Goal: Task Accomplishment & Management: Use online tool/utility

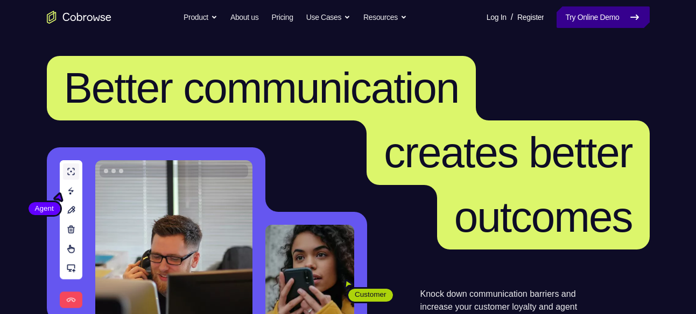
click at [606, 27] on link "Try Online Demo" at bounding box center [603, 17] width 93 height 22
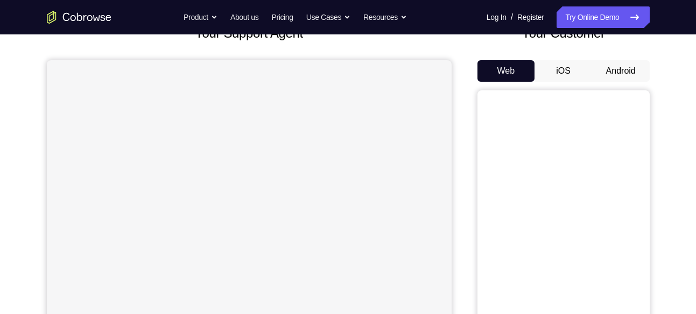
scroll to position [81, 0]
click at [625, 73] on button "Android" at bounding box center [621, 70] width 58 height 22
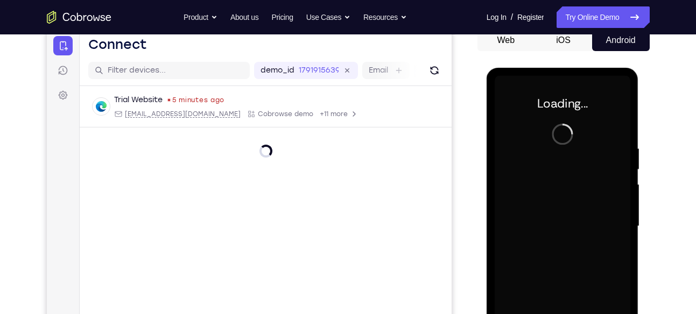
scroll to position [105, 0]
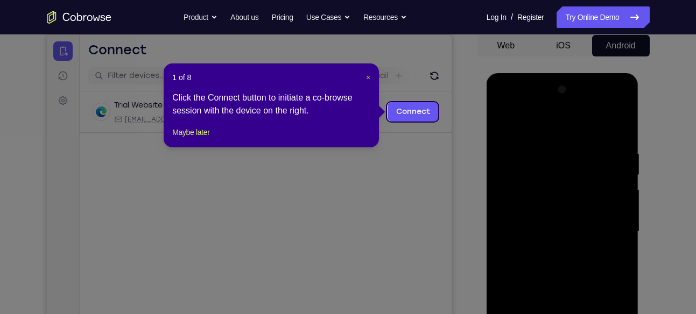
click at [367, 79] on span "×" at bounding box center [368, 77] width 4 height 9
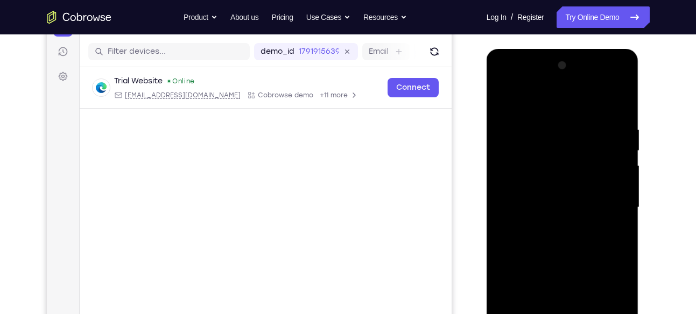
scroll to position [202, 0]
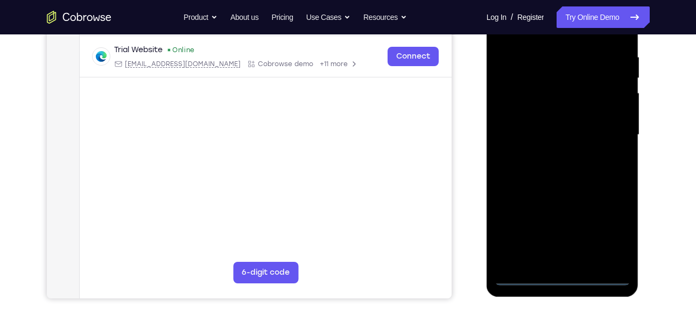
click at [564, 279] on div at bounding box center [563, 135] width 136 height 302
click at [605, 232] on div at bounding box center [563, 135] width 136 height 302
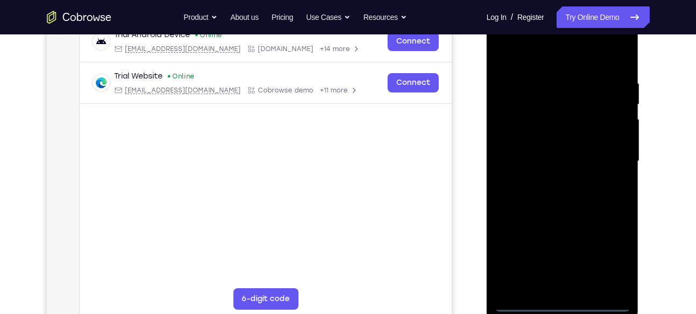
scroll to position [169, 0]
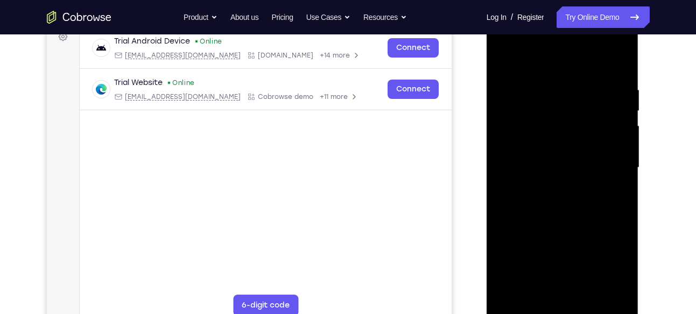
click at [532, 59] on div at bounding box center [563, 168] width 136 height 302
click at [518, 136] on div at bounding box center [563, 168] width 136 height 302
click at [552, 158] on div at bounding box center [563, 168] width 136 height 302
click at [554, 146] on div at bounding box center [563, 168] width 136 height 302
click at [543, 170] on div at bounding box center [563, 168] width 136 height 302
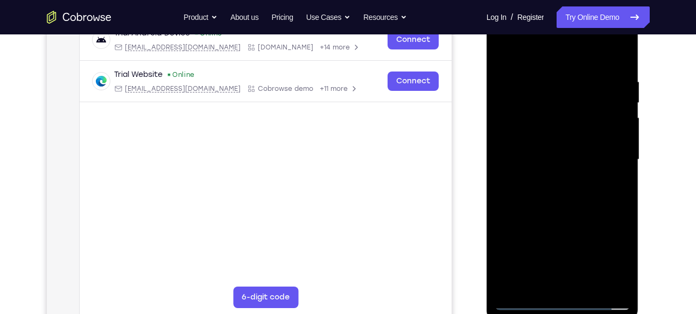
scroll to position [192, 0]
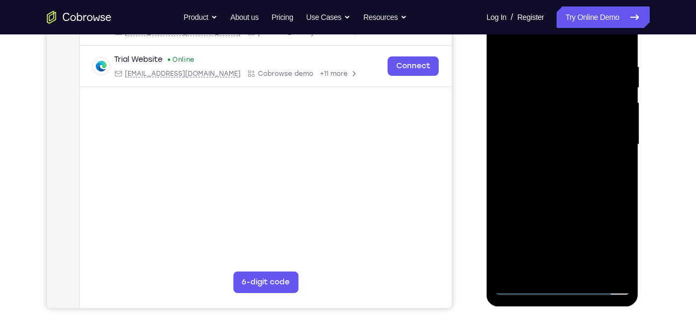
drag, startPoint x: 553, startPoint y: 230, endPoint x: 537, endPoint y: 139, distance: 92.4
click at [537, 139] on div at bounding box center [563, 145] width 136 height 302
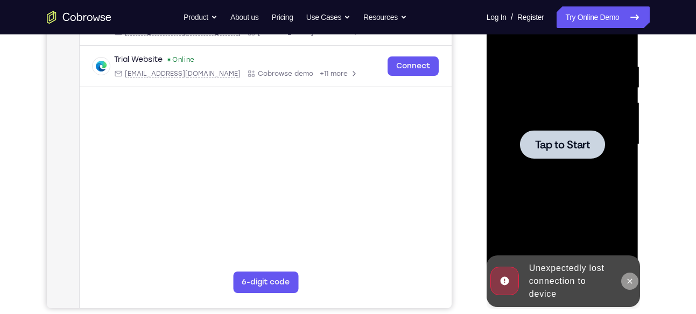
click at [631, 283] on icon at bounding box center [630, 281] width 9 height 9
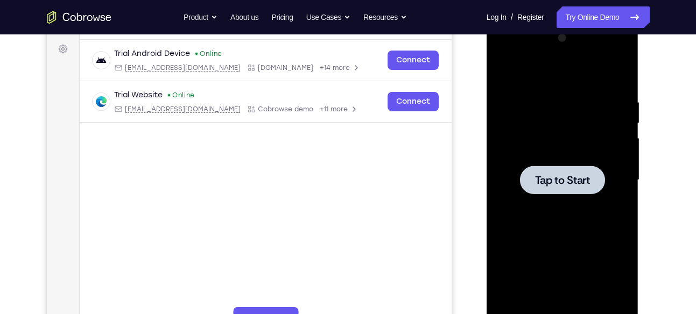
scroll to position [156, 0]
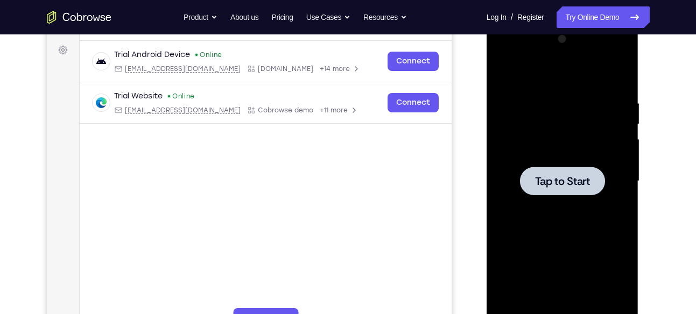
click at [548, 92] on div at bounding box center [563, 182] width 136 height 302
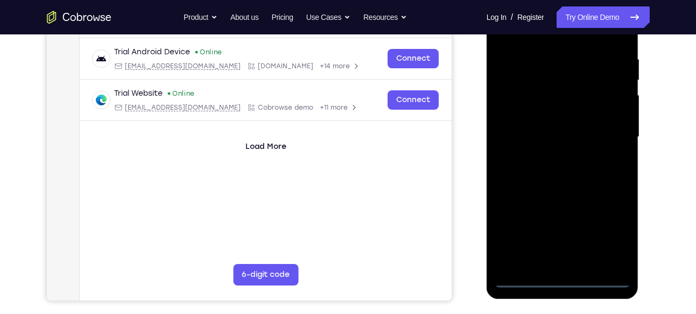
scroll to position [200, 0]
click at [564, 279] on div at bounding box center [563, 137] width 136 height 302
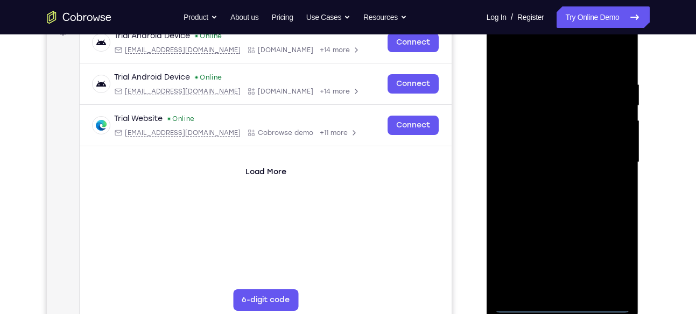
scroll to position [173, 0]
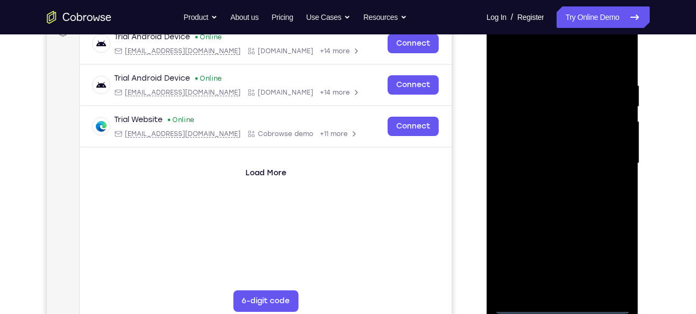
click at [608, 254] on div at bounding box center [563, 164] width 136 height 302
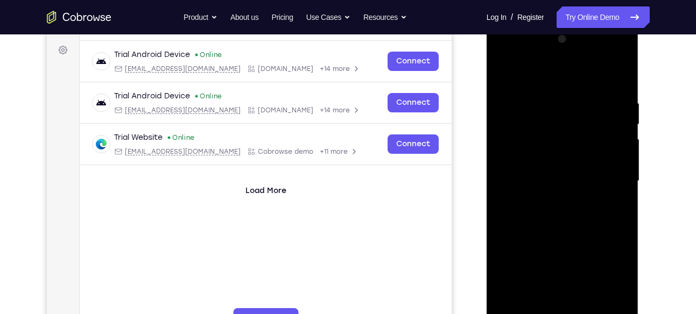
scroll to position [155, 0]
click at [543, 74] on div at bounding box center [563, 182] width 136 height 302
click at [516, 149] on div at bounding box center [563, 182] width 136 height 302
click at [545, 183] on div at bounding box center [563, 182] width 136 height 302
click at [550, 172] on div at bounding box center [563, 182] width 136 height 302
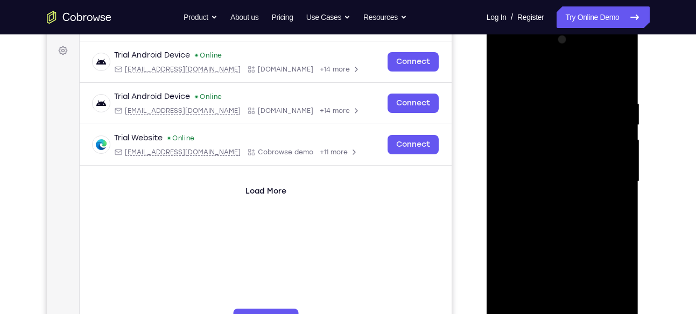
click at [559, 191] on div at bounding box center [563, 182] width 136 height 302
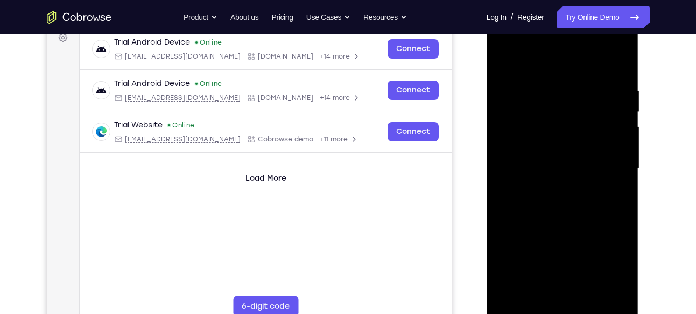
scroll to position [169, 0]
drag, startPoint x: 549, startPoint y: 234, endPoint x: 549, endPoint y: 152, distance: 81.3
click at [549, 152] on div at bounding box center [563, 169] width 136 height 302
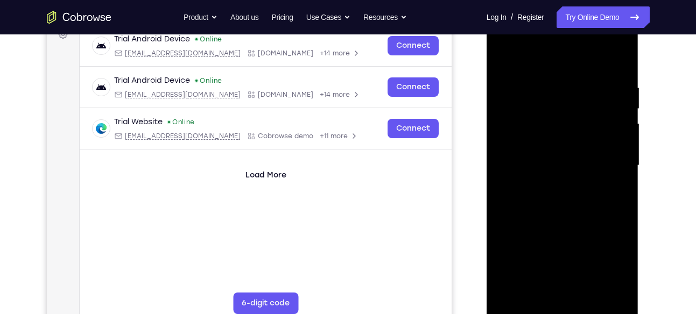
scroll to position [173, 0]
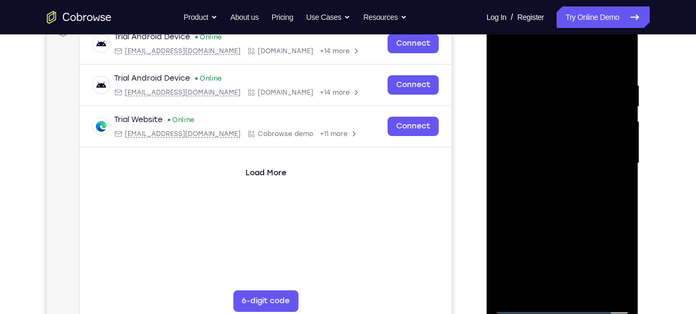
click at [558, 282] on div at bounding box center [563, 164] width 136 height 302
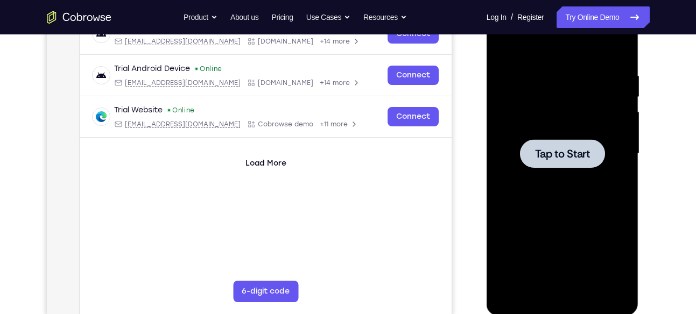
scroll to position [181, 0]
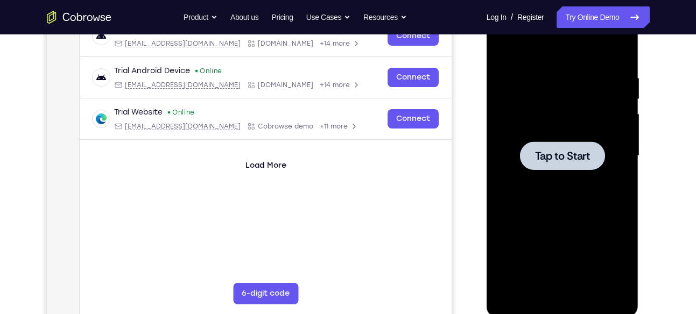
click at [545, 147] on div at bounding box center [562, 156] width 85 height 29
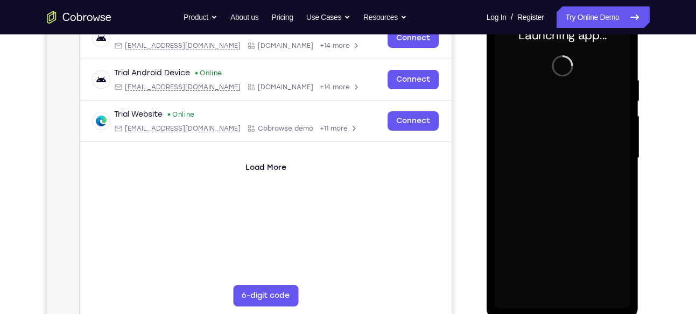
scroll to position [184, 0]
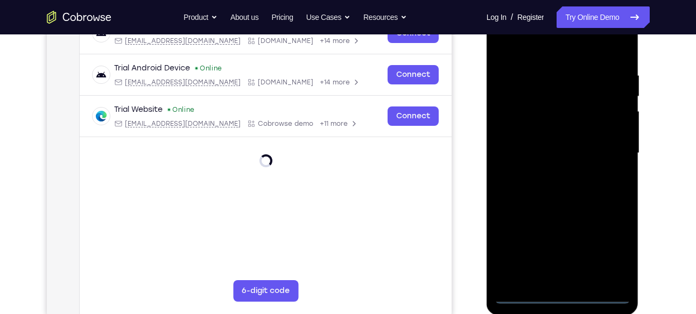
click at [563, 299] on div at bounding box center [563, 154] width 136 height 302
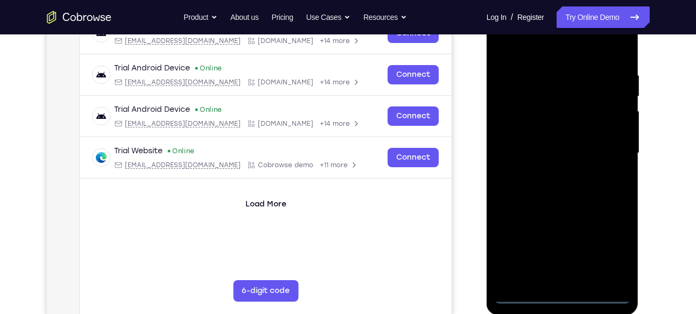
click at [609, 253] on div at bounding box center [563, 154] width 136 height 302
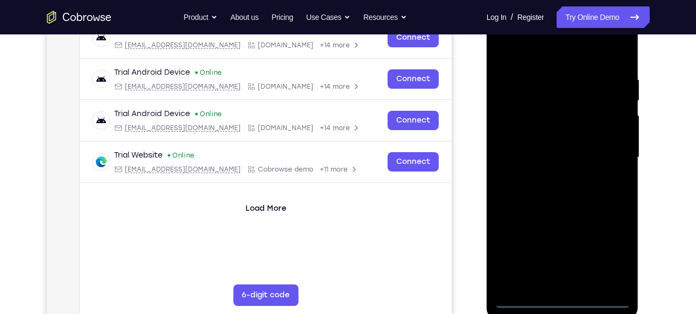
scroll to position [178, 0]
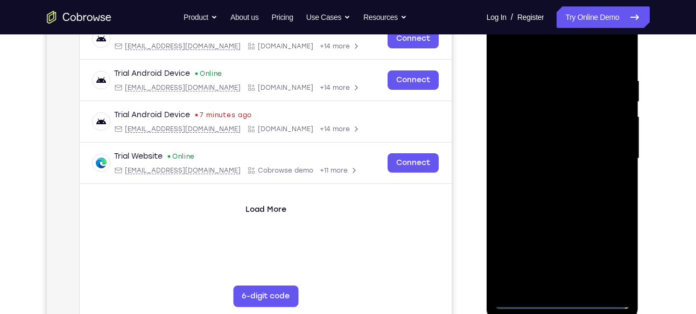
click at [549, 58] on div at bounding box center [563, 159] width 136 height 302
click at [608, 147] on div at bounding box center [563, 159] width 136 height 302
click at [574, 285] on div at bounding box center [563, 159] width 136 height 302
click at [553, 146] on div at bounding box center [563, 159] width 136 height 302
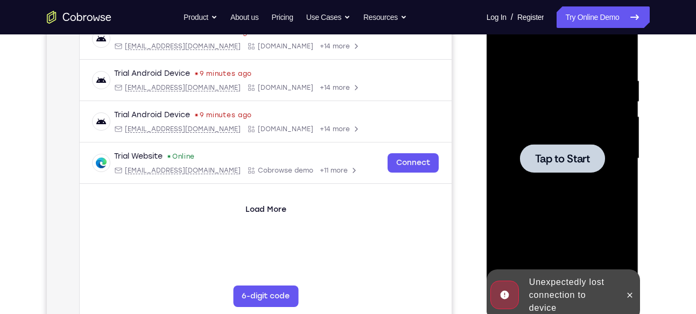
click at [567, 168] on div at bounding box center [562, 158] width 85 height 29
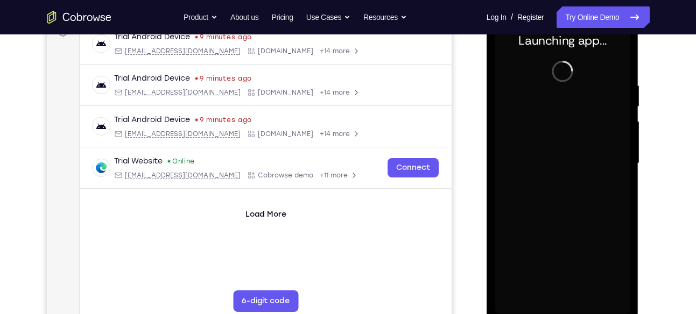
scroll to position [171, 0]
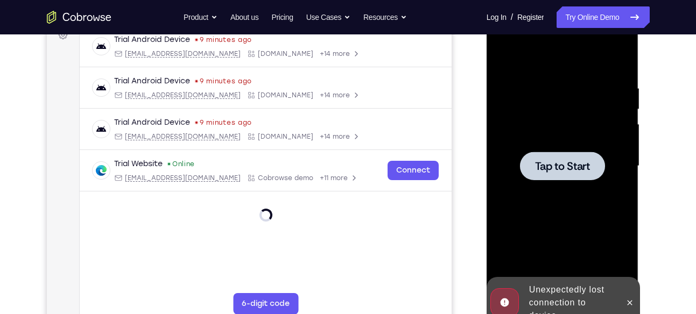
click at [550, 144] on div at bounding box center [563, 167] width 136 height 302
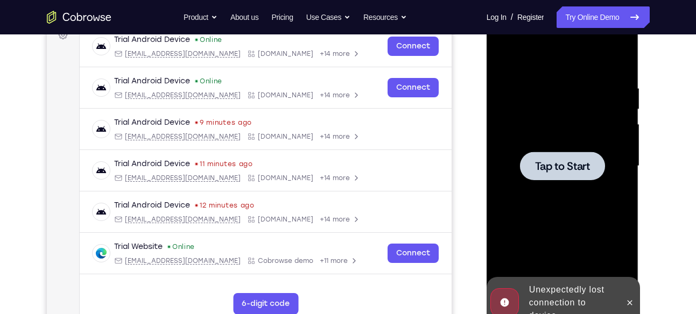
click at [506, 108] on div at bounding box center [563, 167] width 136 height 302
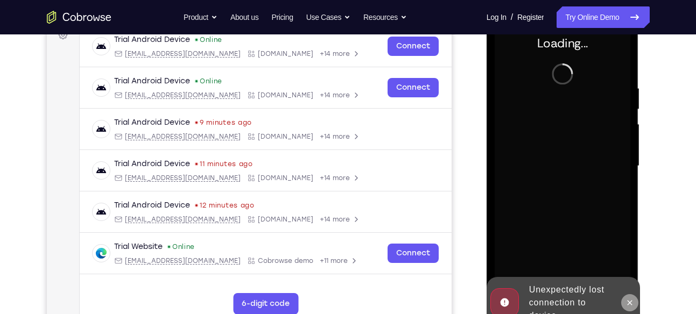
click at [627, 303] on icon at bounding box center [630, 303] width 9 height 9
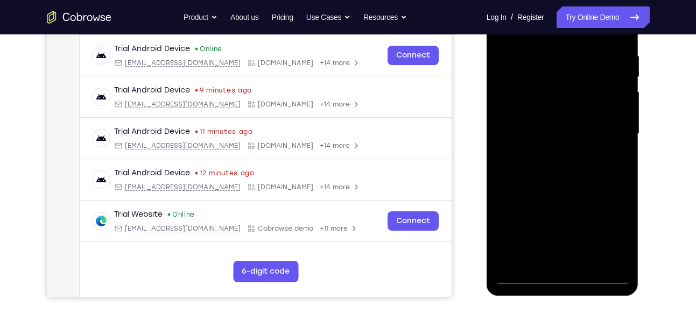
scroll to position [205, 0]
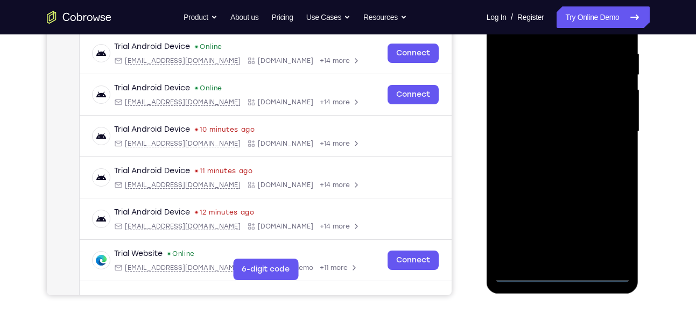
click at [564, 274] on div at bounding box center [563, 132] width 136 height 302
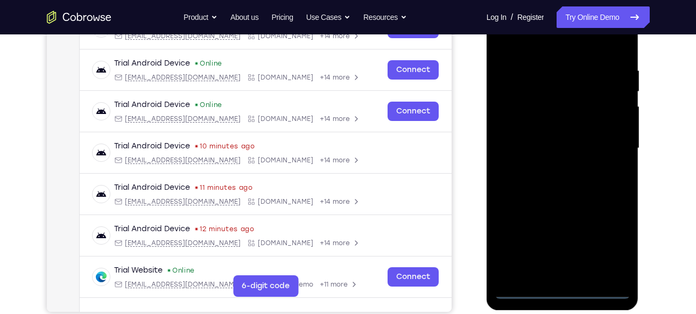
scroll to position [187, 0]
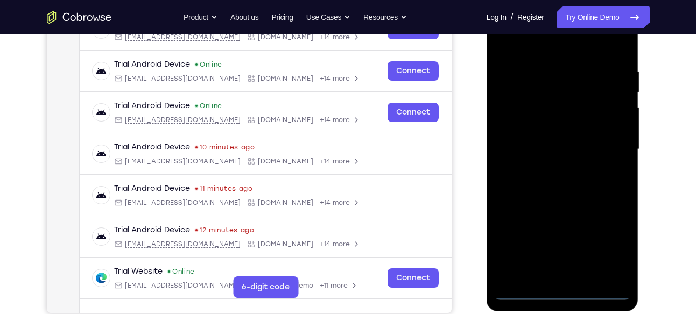
click at [604, 240] on div at bounding box center [563, 150] width 136 height 302
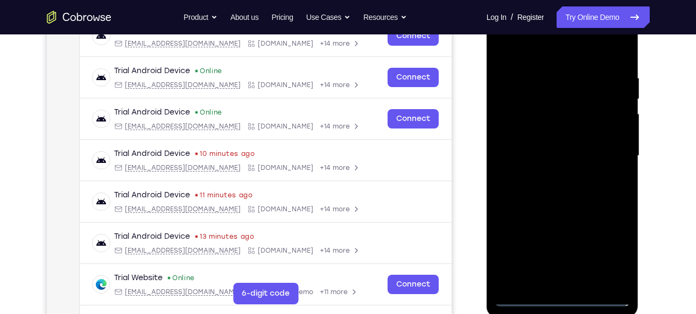
click at [554, 53] on div at bounding box center [563, 156] width 136 height 302
click at [515, 121] on div at bounding box center [563, 156] width 136 height 302
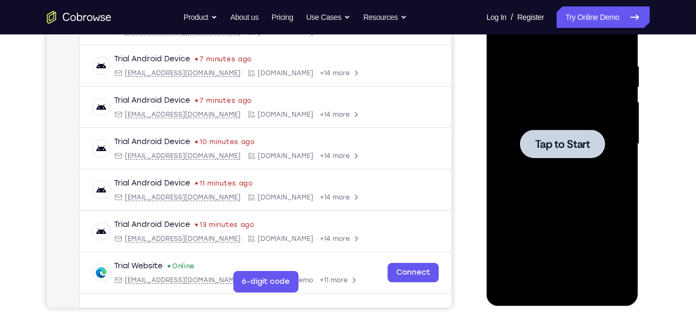
scroll to position [195, 0]
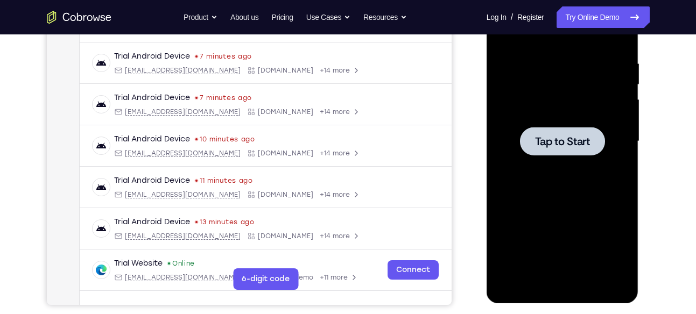
click at [559, 144] on span "Tap to Start" at bounding box center [562, 141] width 55 height 11
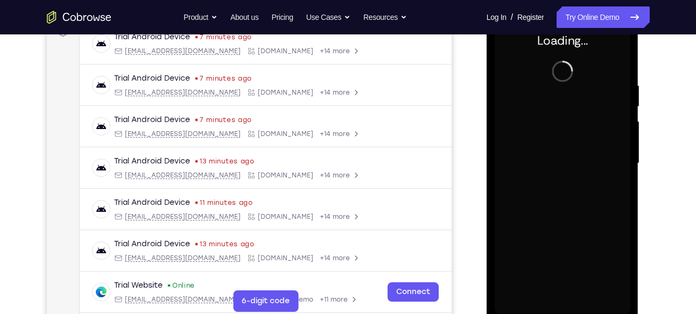
scroll to position [173, 0]
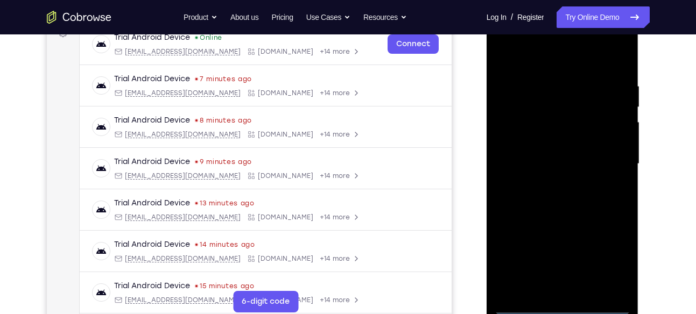
click at [563, 307] on div at bounding box center [563, 164] width 136 height 302
click at [606, 257] on div at bounding box center [563, 164] width 136 height 302
click at [542, 62] on div at bounding box center [563, 164] width 136 height 302
